Goal: Information Seeking & Learning: Learn about a topic

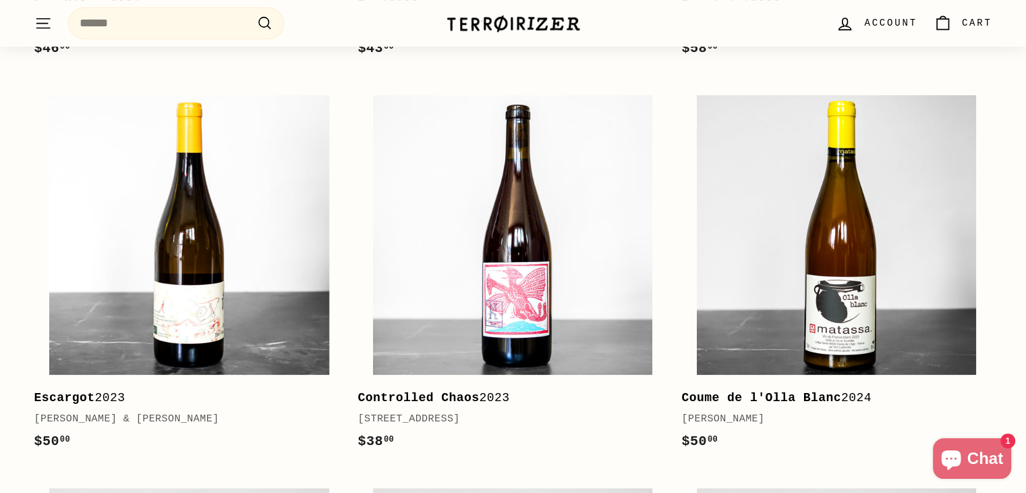
scroll to position [270, 0]
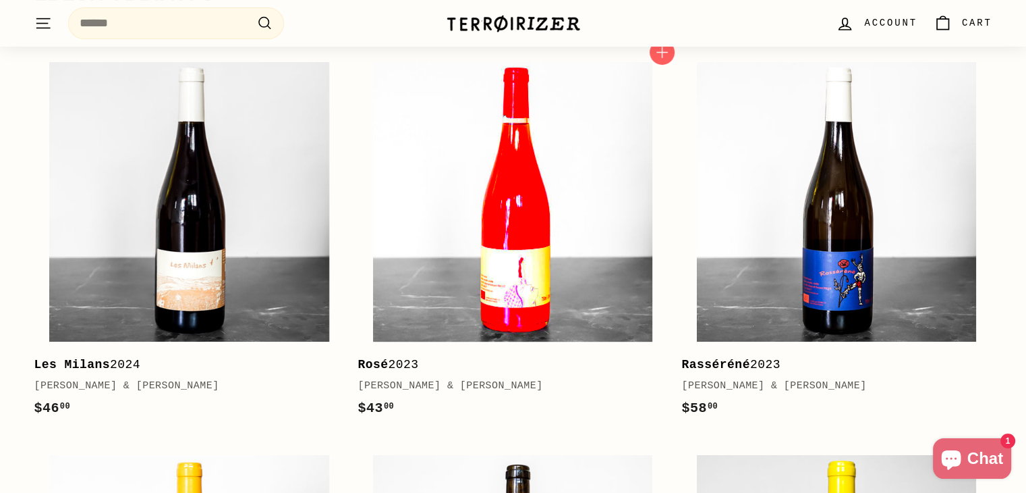
click at [500, 267] on img at bounding box center [512, 201] width 279 height 279
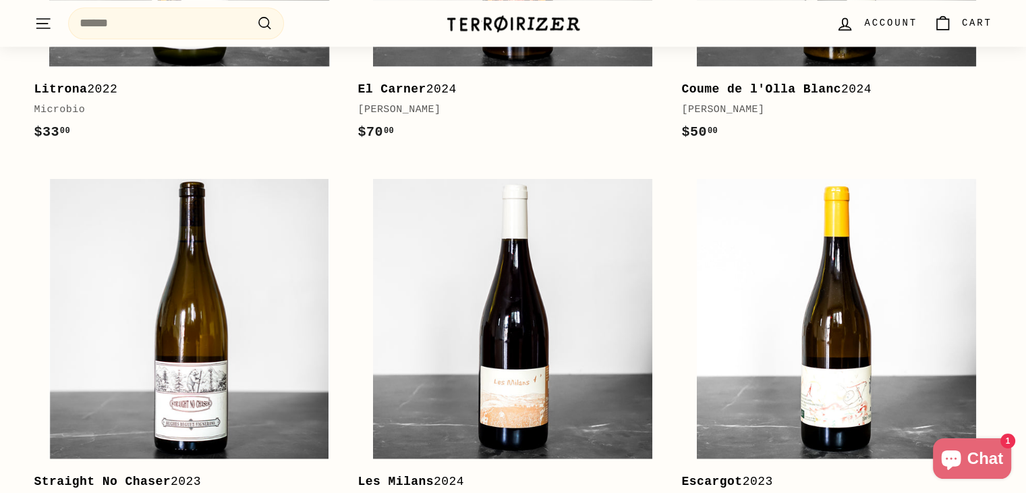
scroll to position [1897, 0]
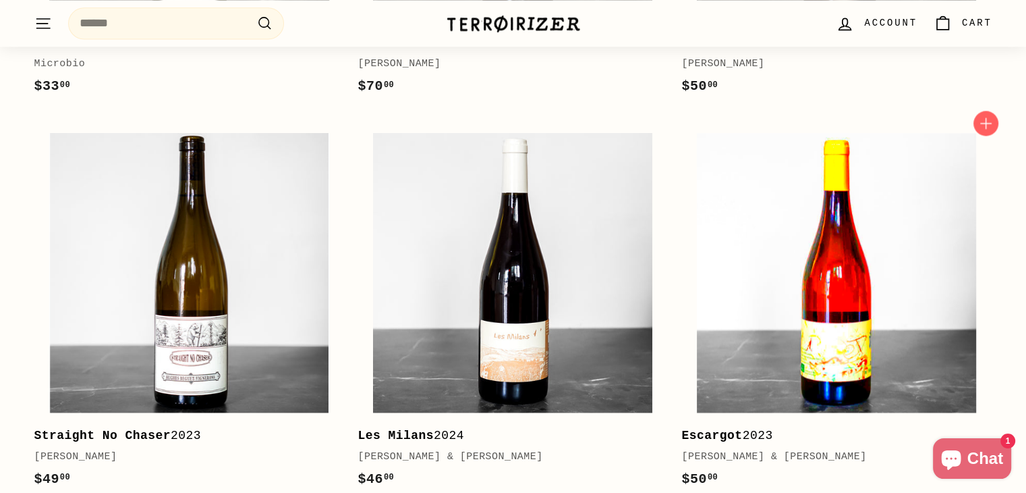
click at [883, 282] on img at bounding box center [836, 272] width 279 height 279
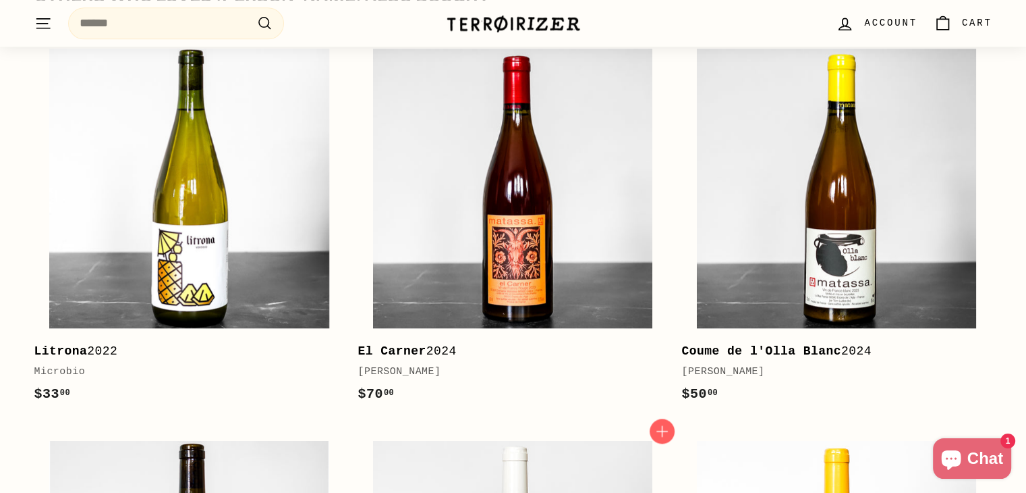
scroll to position [1582, 0]
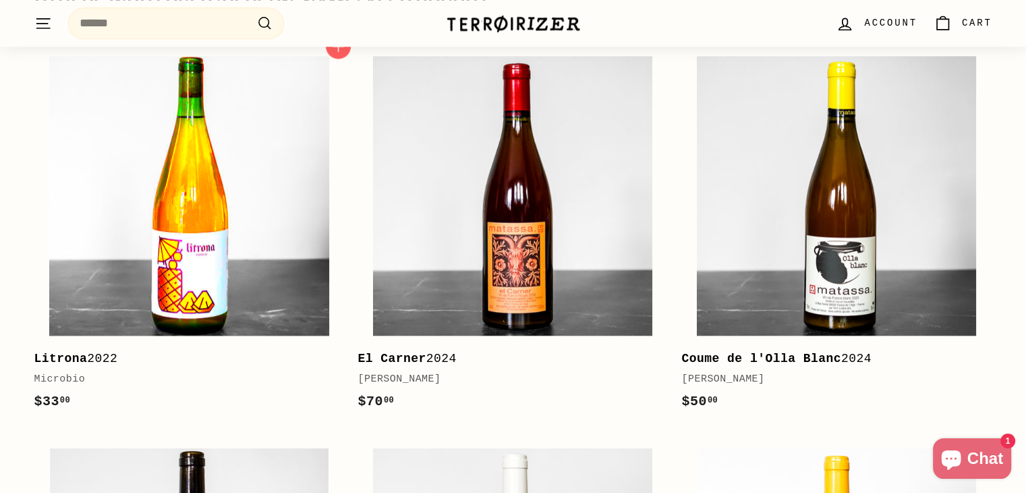
click at [167, 198] on img at bounding box center [188, 195] width 279 height 279
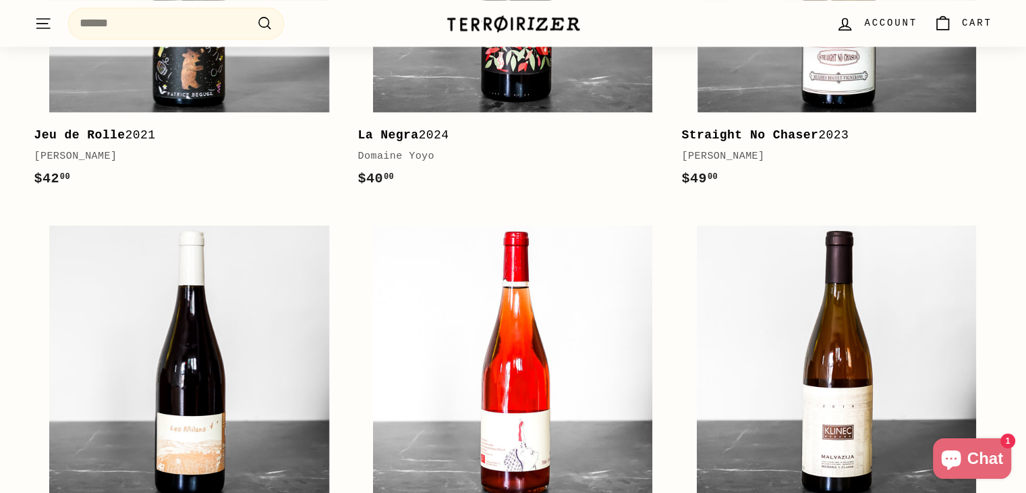
scroll to position [1979, 0]
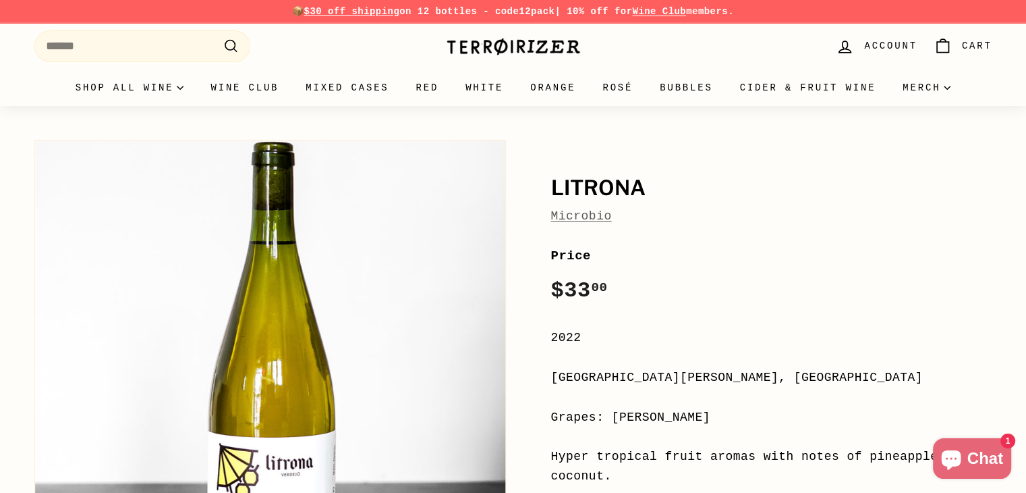
click at [576, 217] on link "Microbio" at bounding box center [581, 215] width 61 height 13
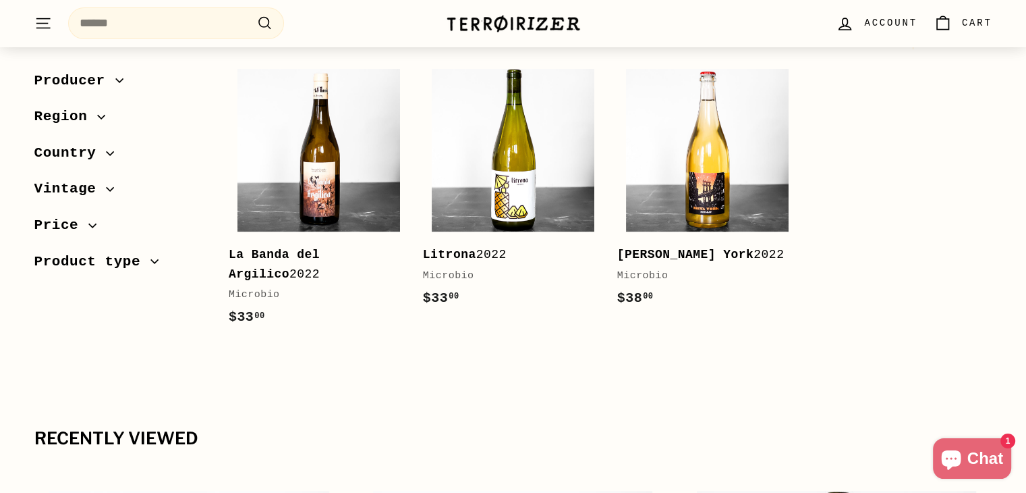
scroll to position [179, 0]
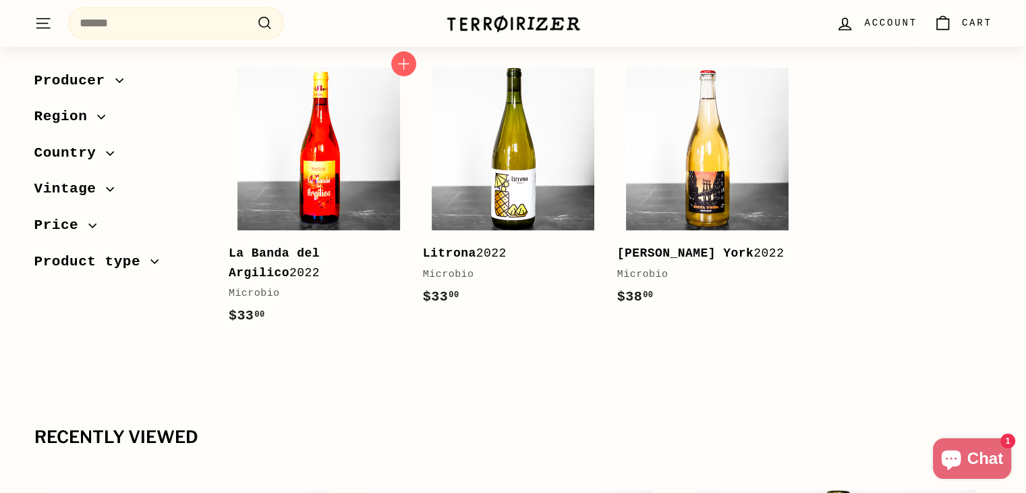
click at [321, 155] on img at bounding box center [319, 148] width 163 height 163
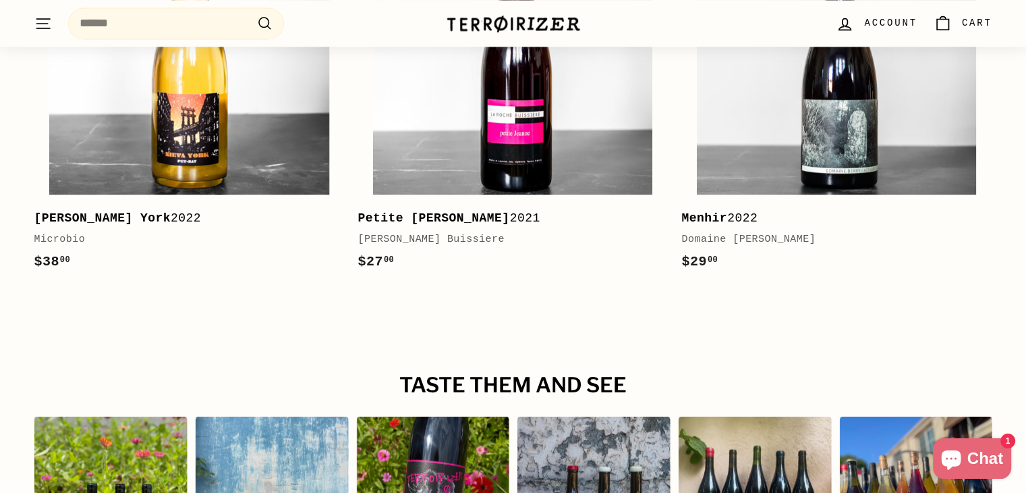
scroll to position [2204, 0]
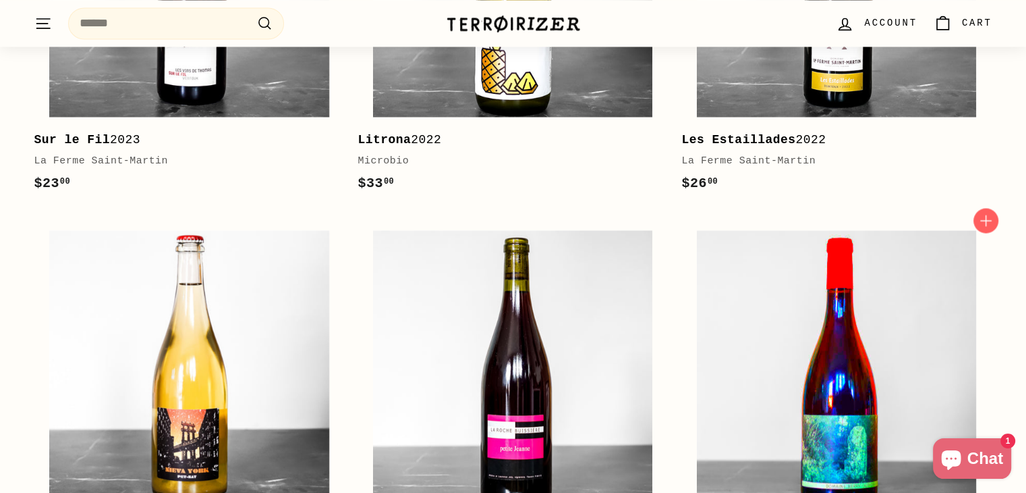
click at [831, 324] on img at bounding box center [836, 369] width 279 height 279
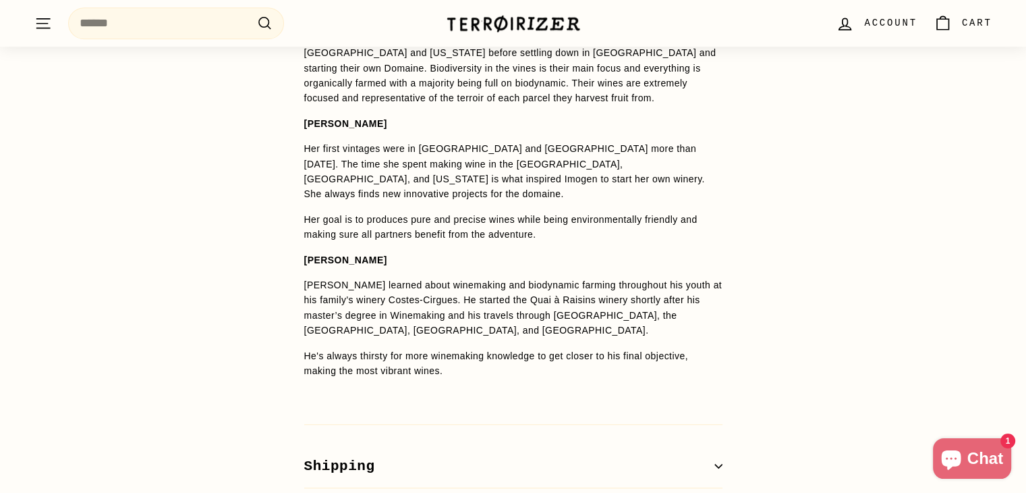
scroll to position [1169, 0]
